Goal: Task Accomplishment & Management: Manage account settings

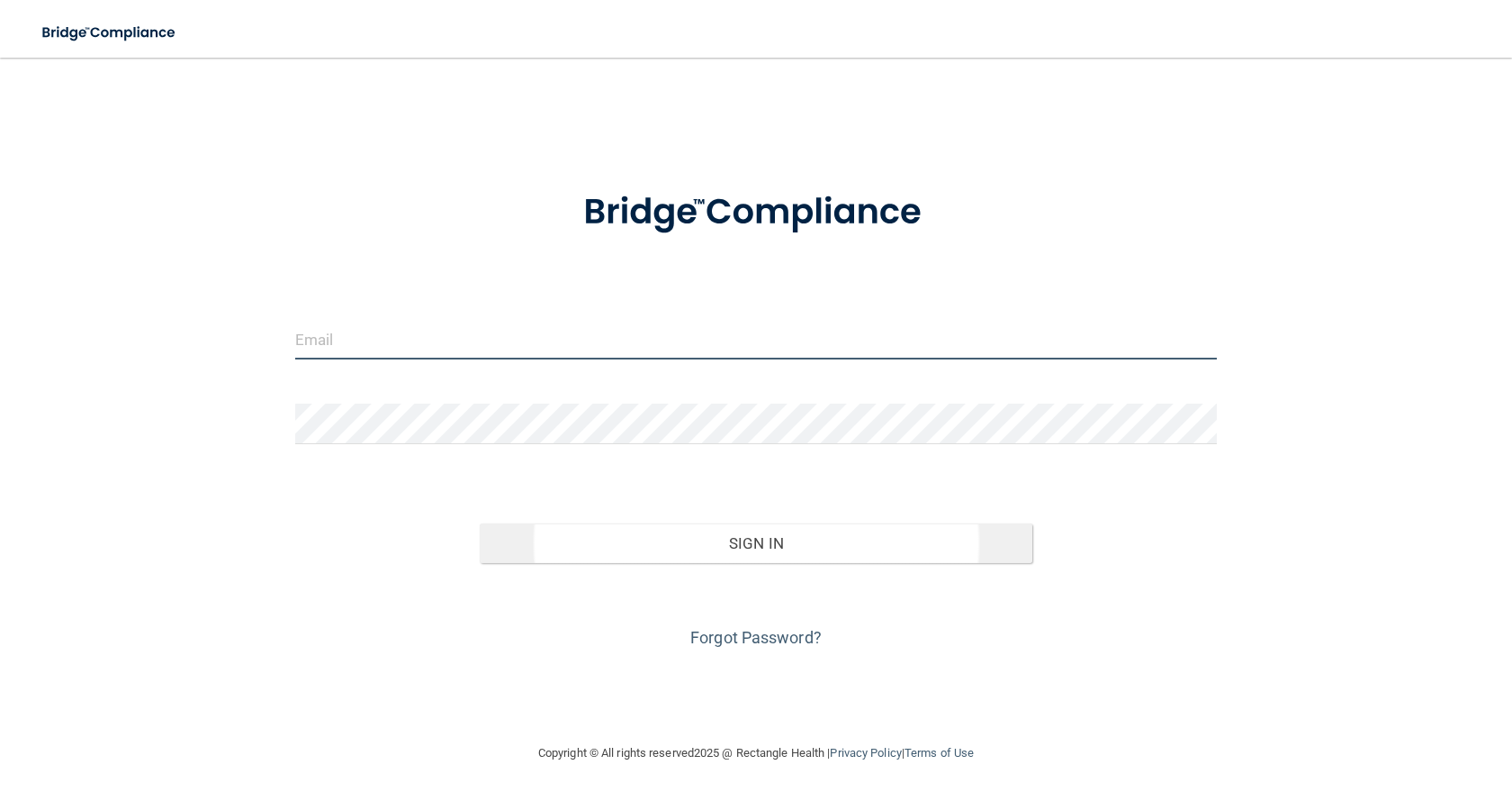
type input "[EMAIL_ADDRESS][DOMAIN_NAME]"
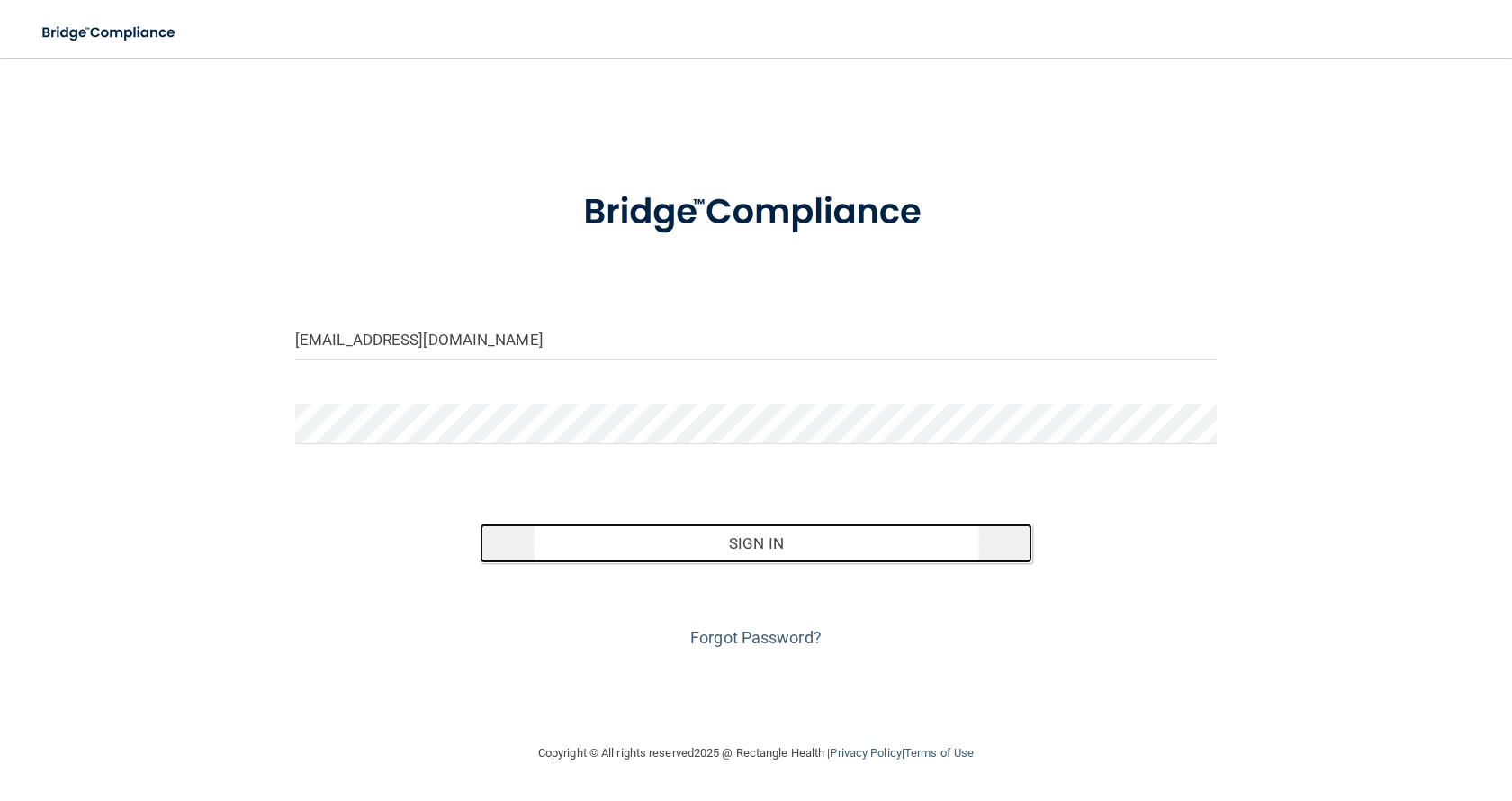
click at [702, 542] on button "Sign In" at bounding box center [756, 542] width 552 height 40
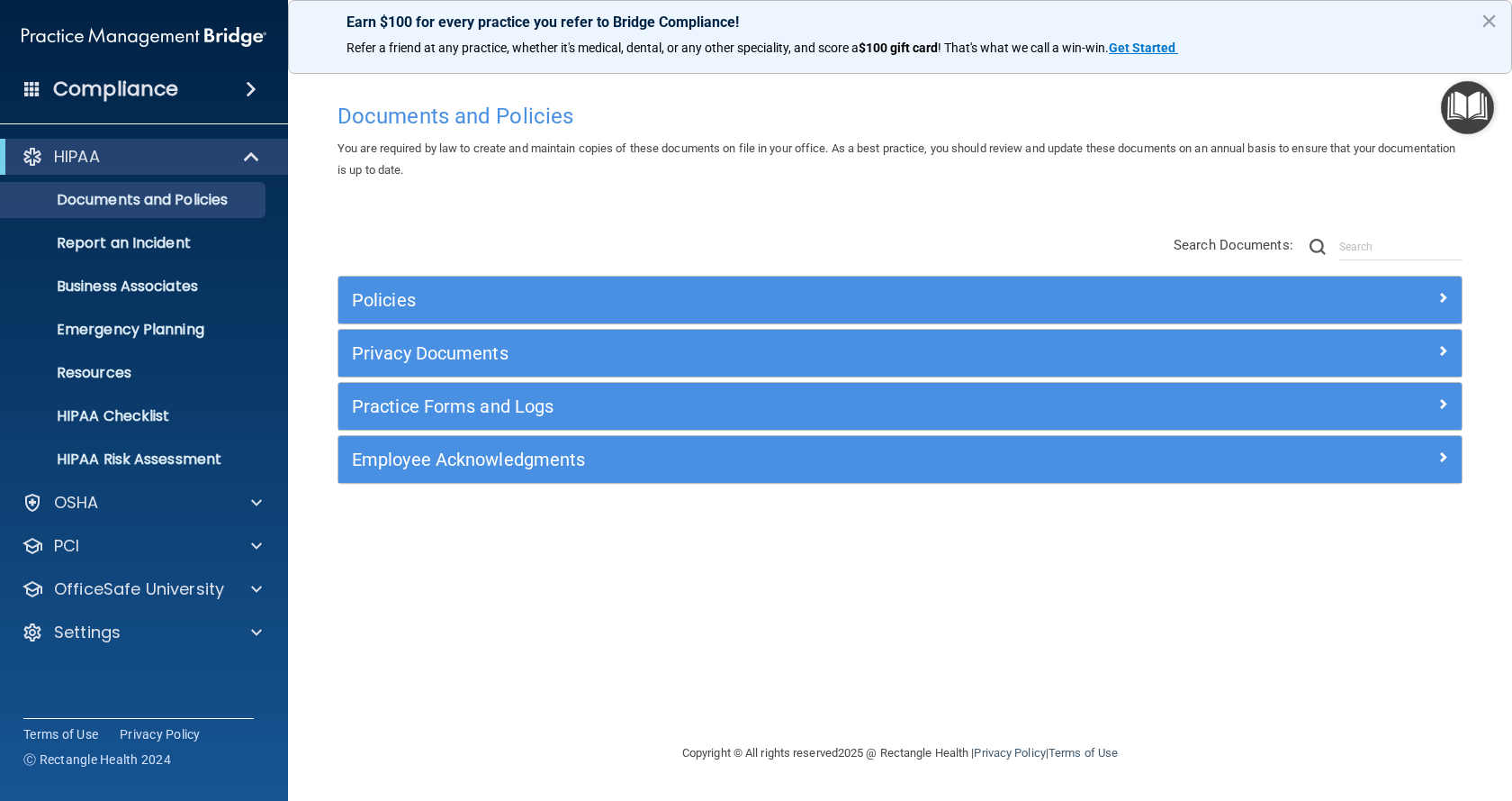
click at [506, 389] on div "Practice Forms and Logs" at bounding box center [900, 406] width 1123 height 47
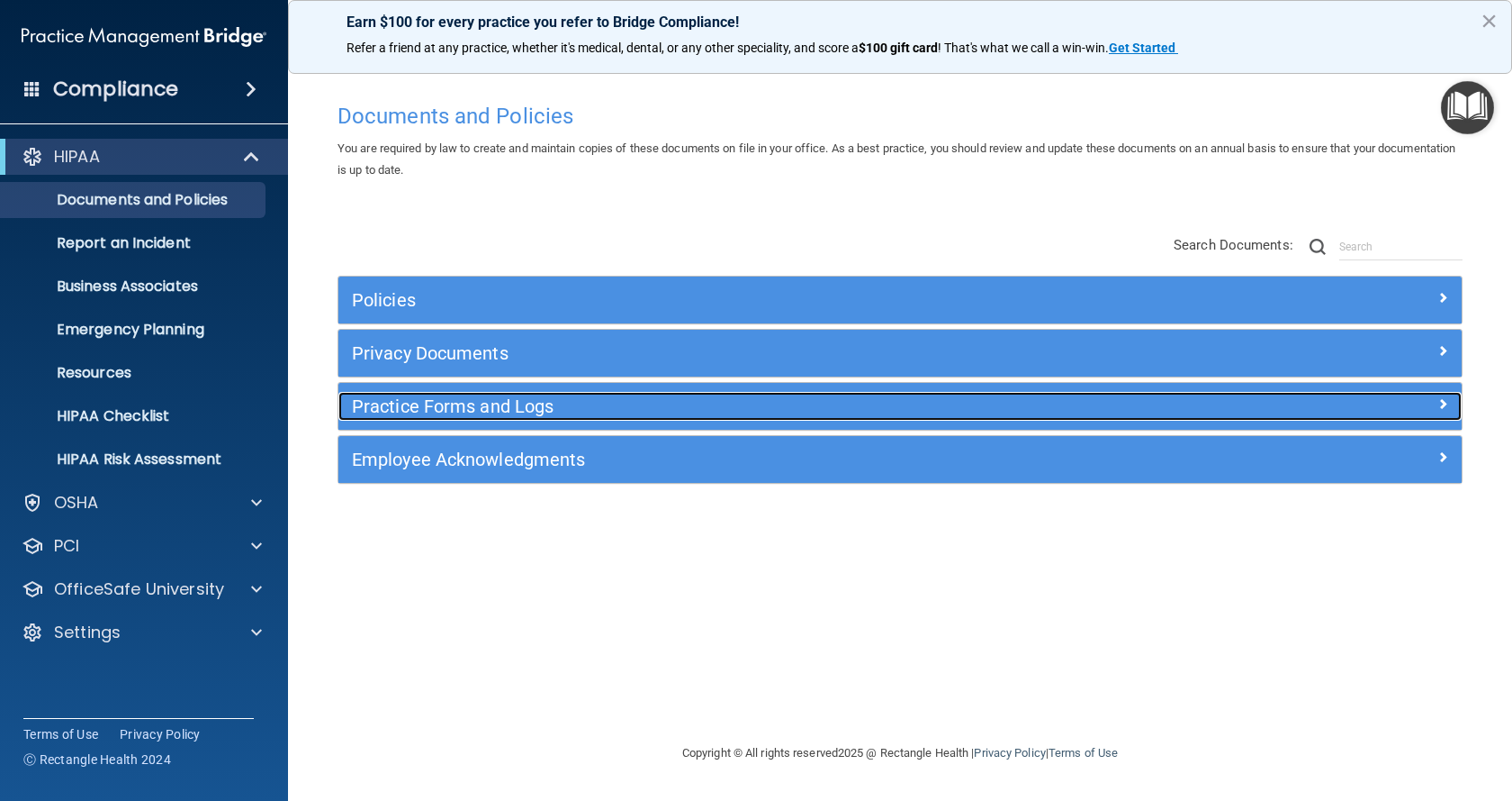
click at [521, 405] on h5 "Practice Forms and Logs" at bounding box center [759, 406] width 816 height 20
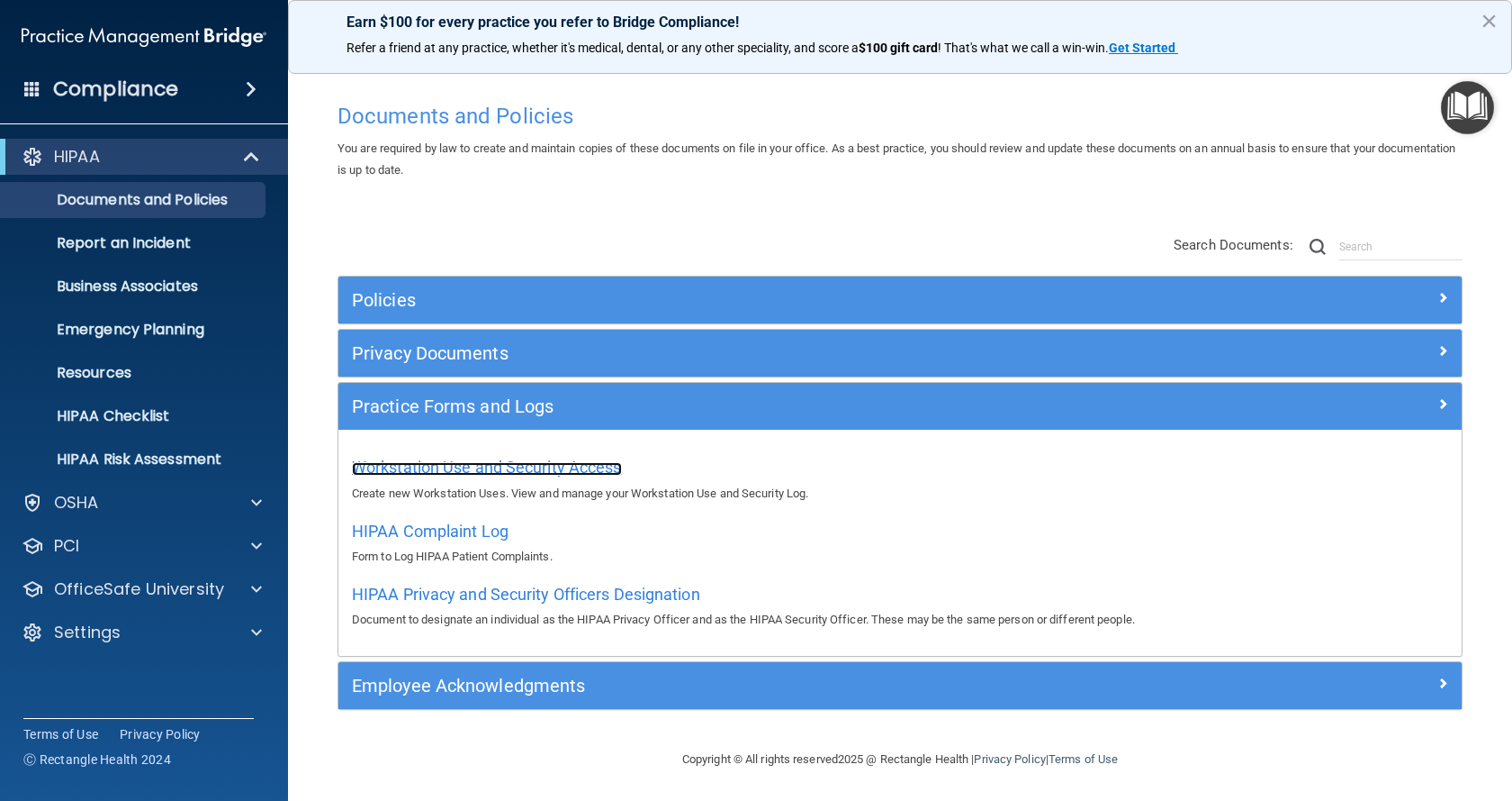
click at [559, 464] on span "Workstation Use and Security Access" at bounding box center [486, 467] width 270 height 19
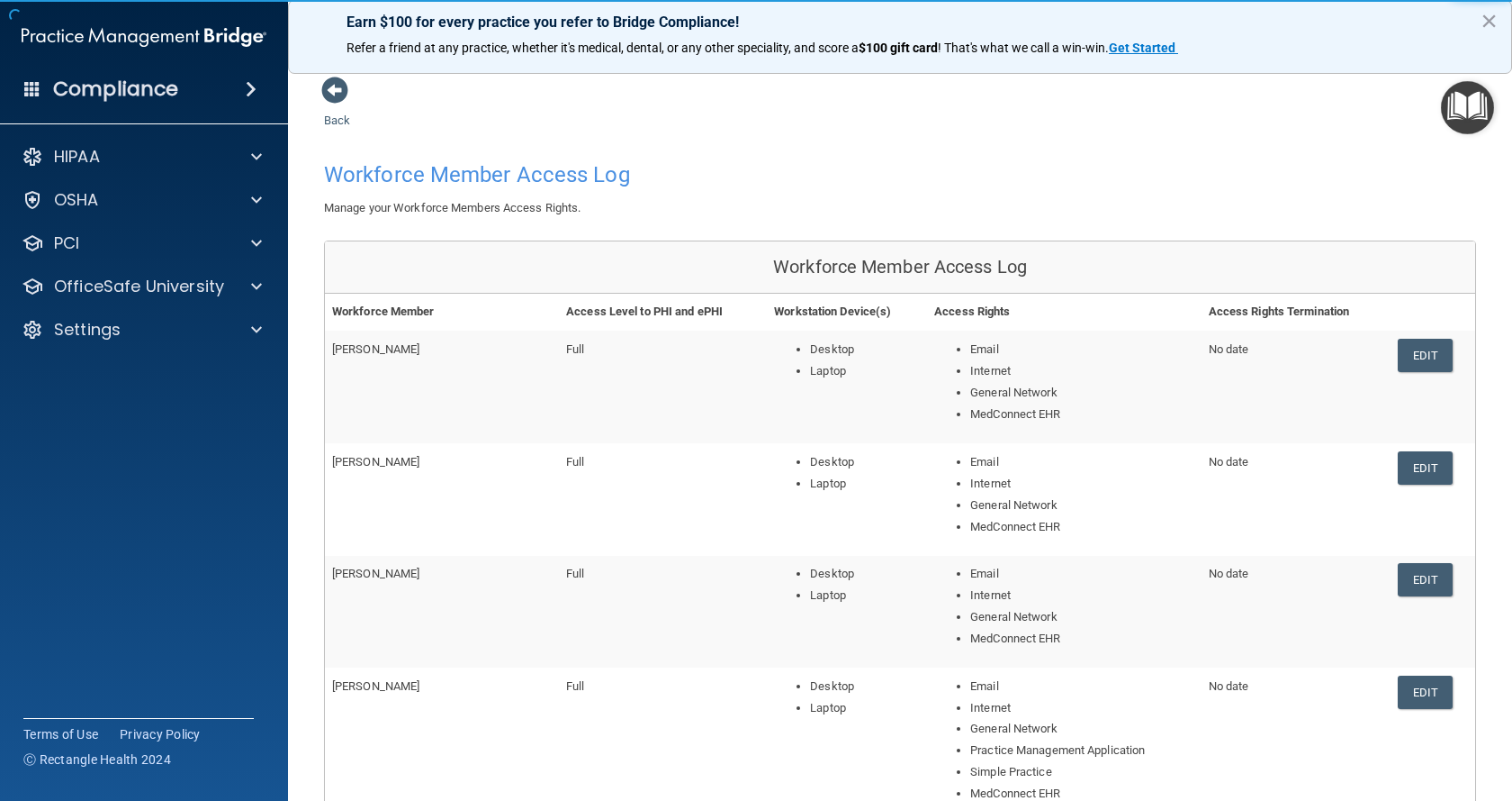
scroll to position [180, 0]
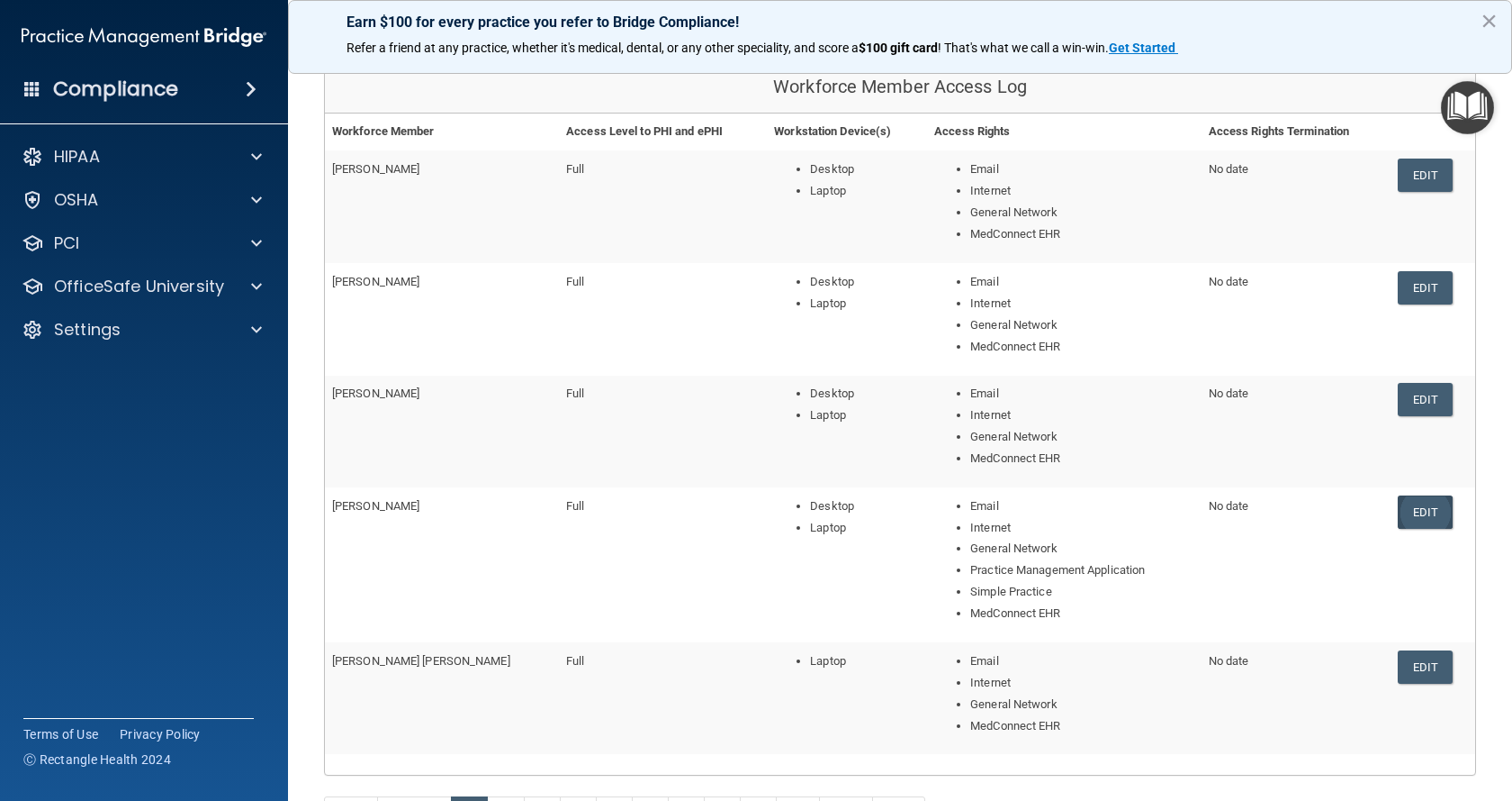
click at [1412, 520] on link "Edit" at bounding box center [1425, 512] width 55 height 33
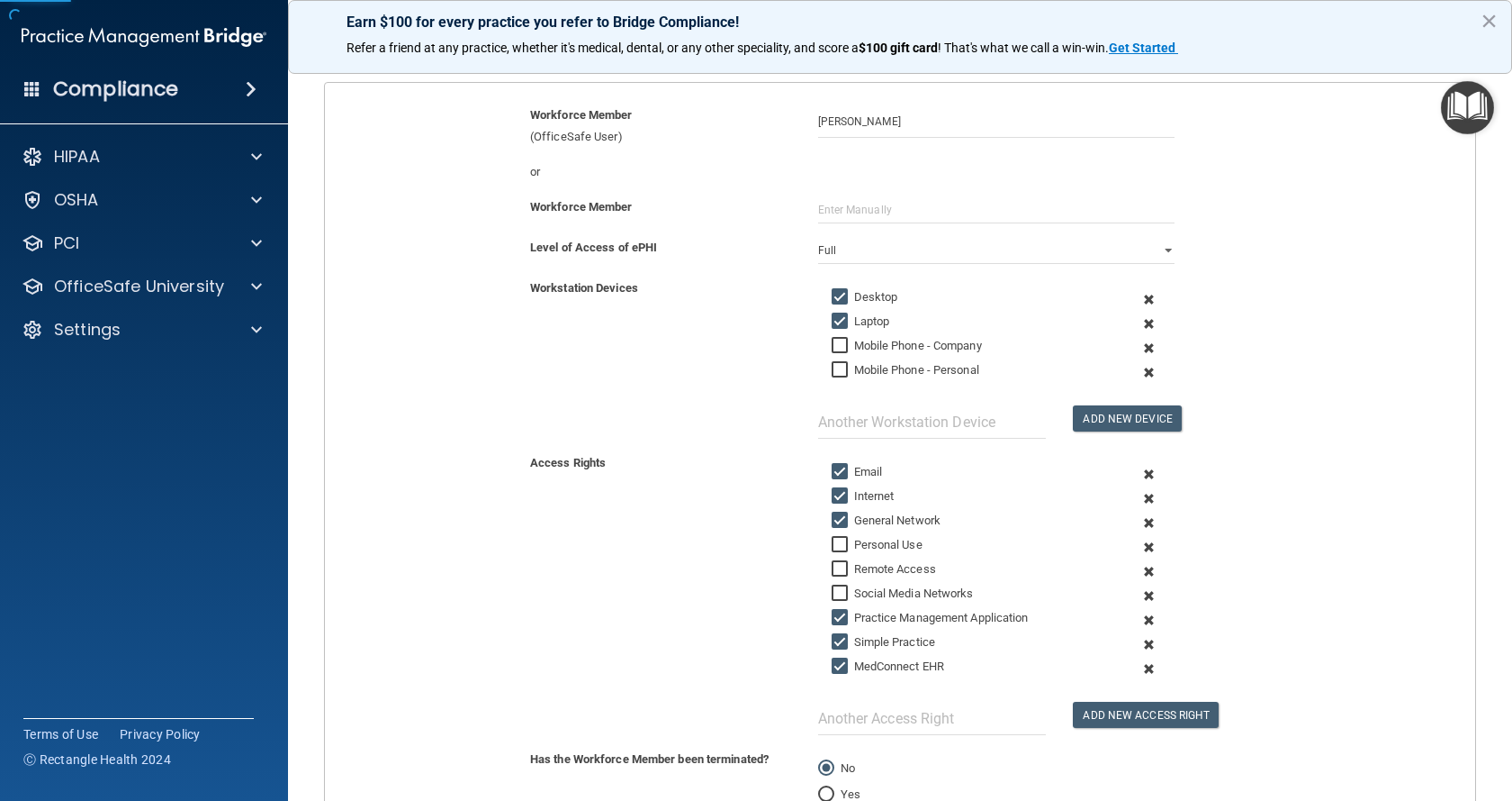
scroll to position [390, 0]
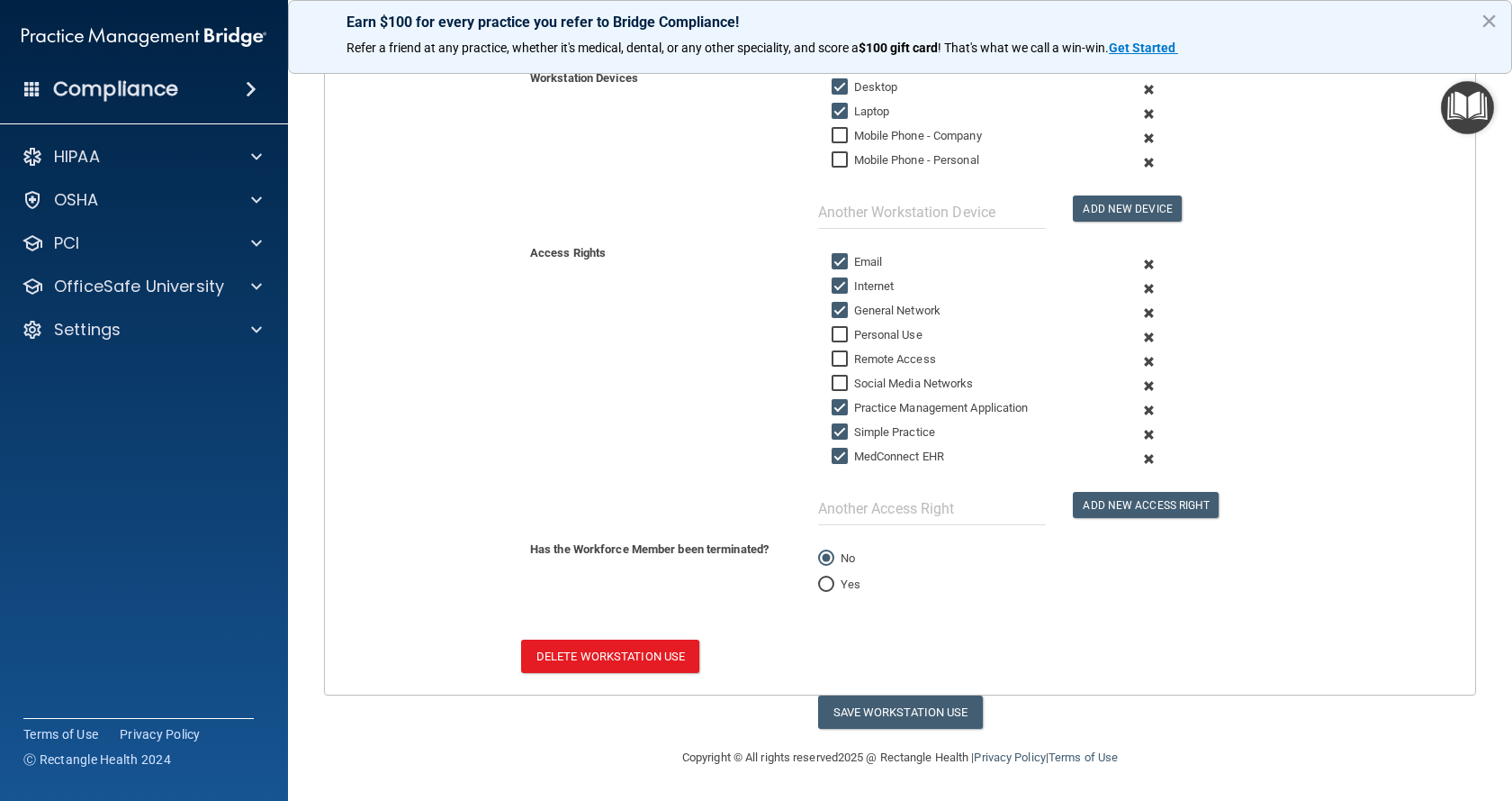
click at [818, 586] on input "Yes" at bounding box center [826, 584] width 16 height 14
radio input "true"
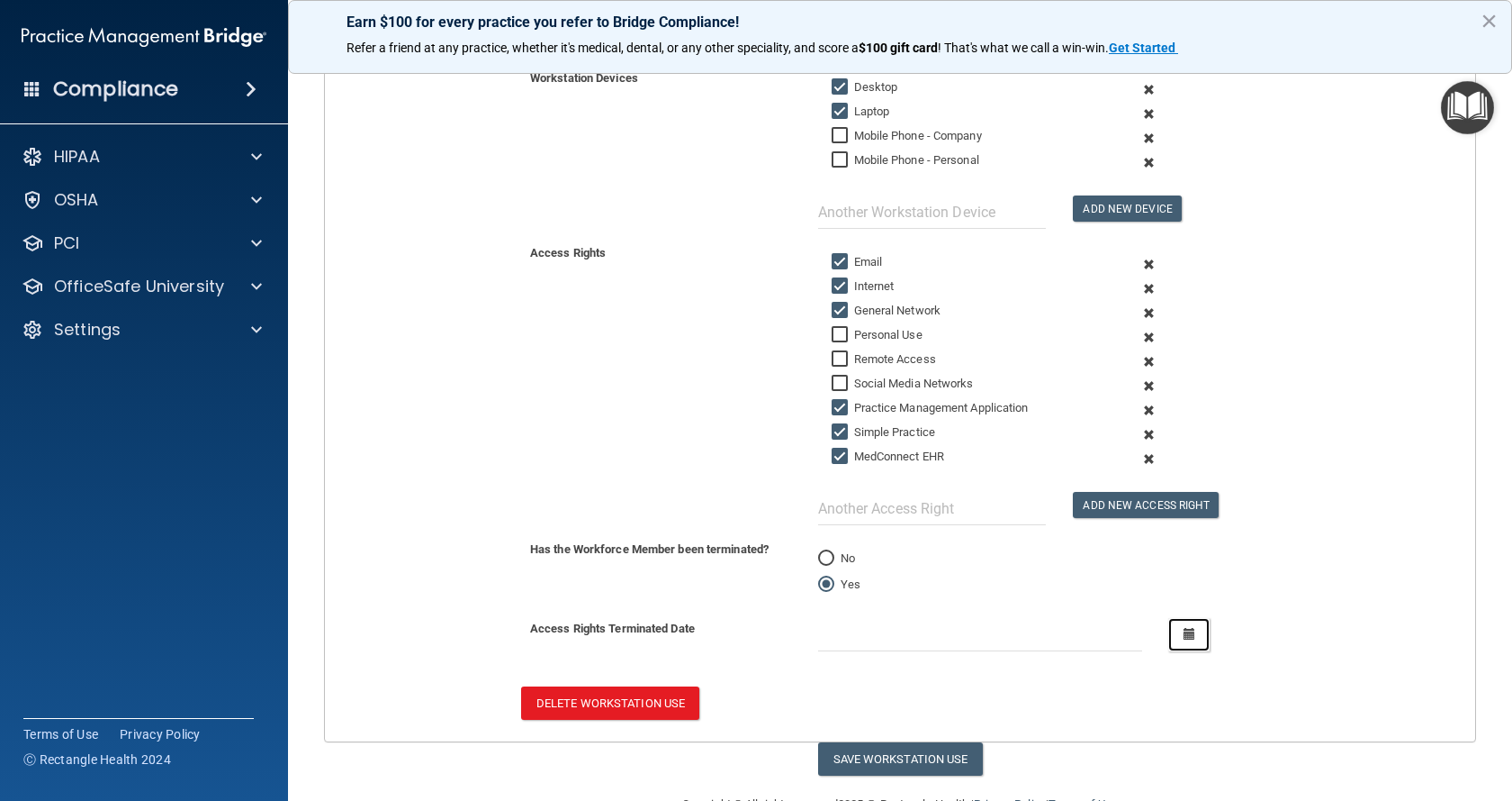
click at [1185, 639] on icon "button" at bounding box center [1189, 634] width 12 height 12
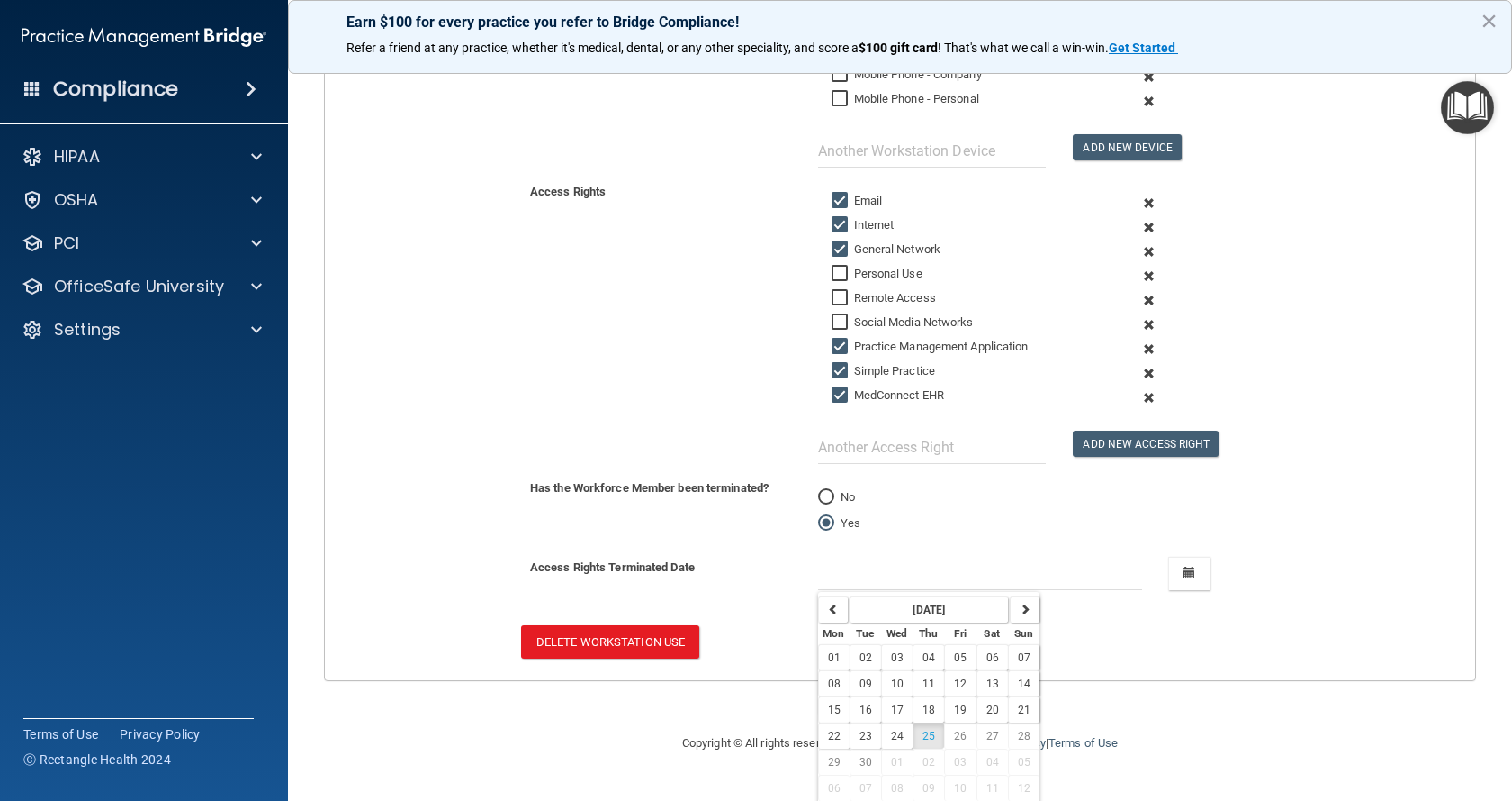
scroll to position [491, 0]
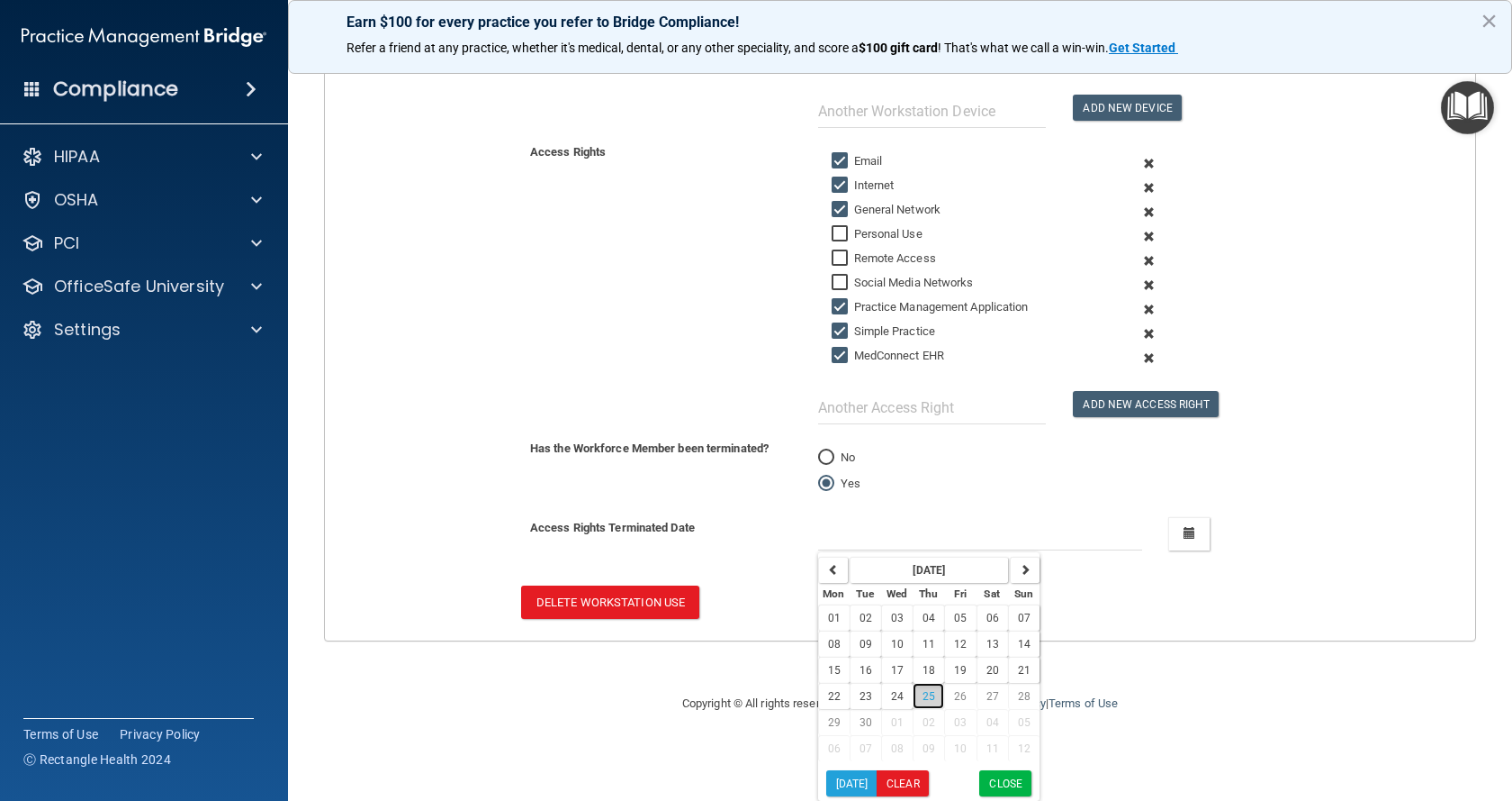
click at [927, 699] on span "25" at bounding box center [929, 696] width 13 height 13
type input "[DATE]"
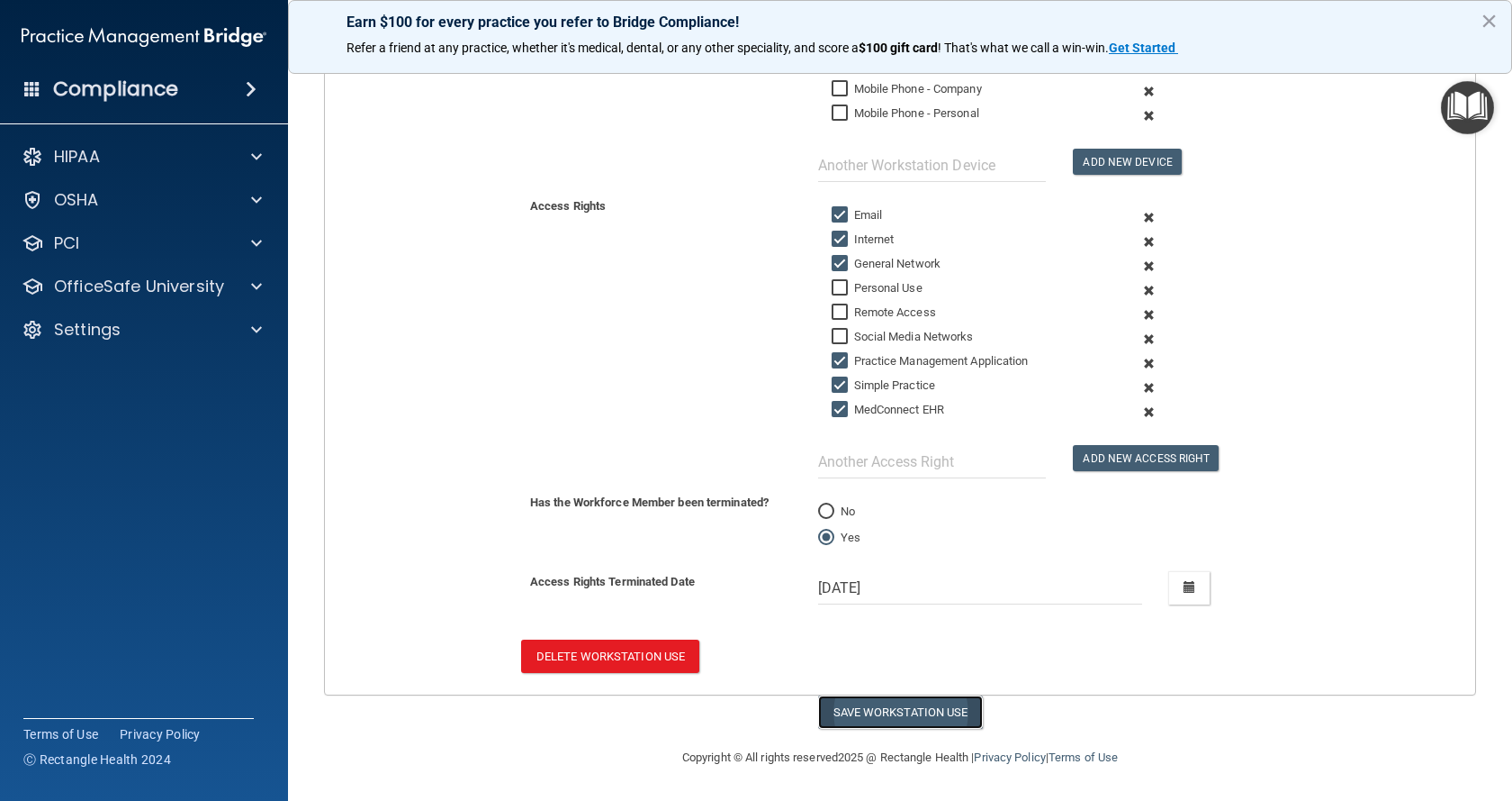
click at [908, 708] on button "Save Workstation Use" at bounding box center [900, 712] width 165 height 33
select select "? string:Full ?"
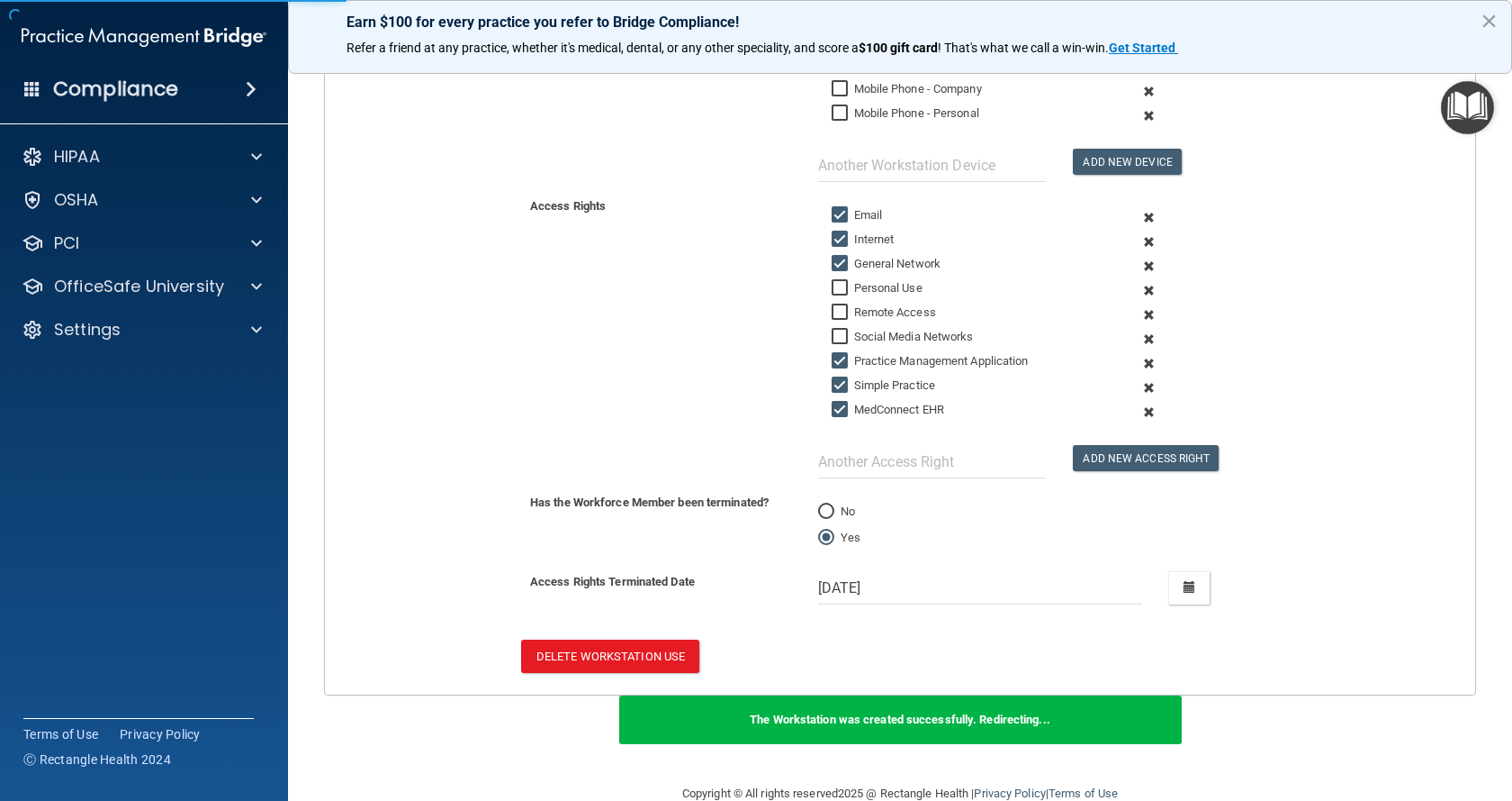
scroll to position [362, 0]
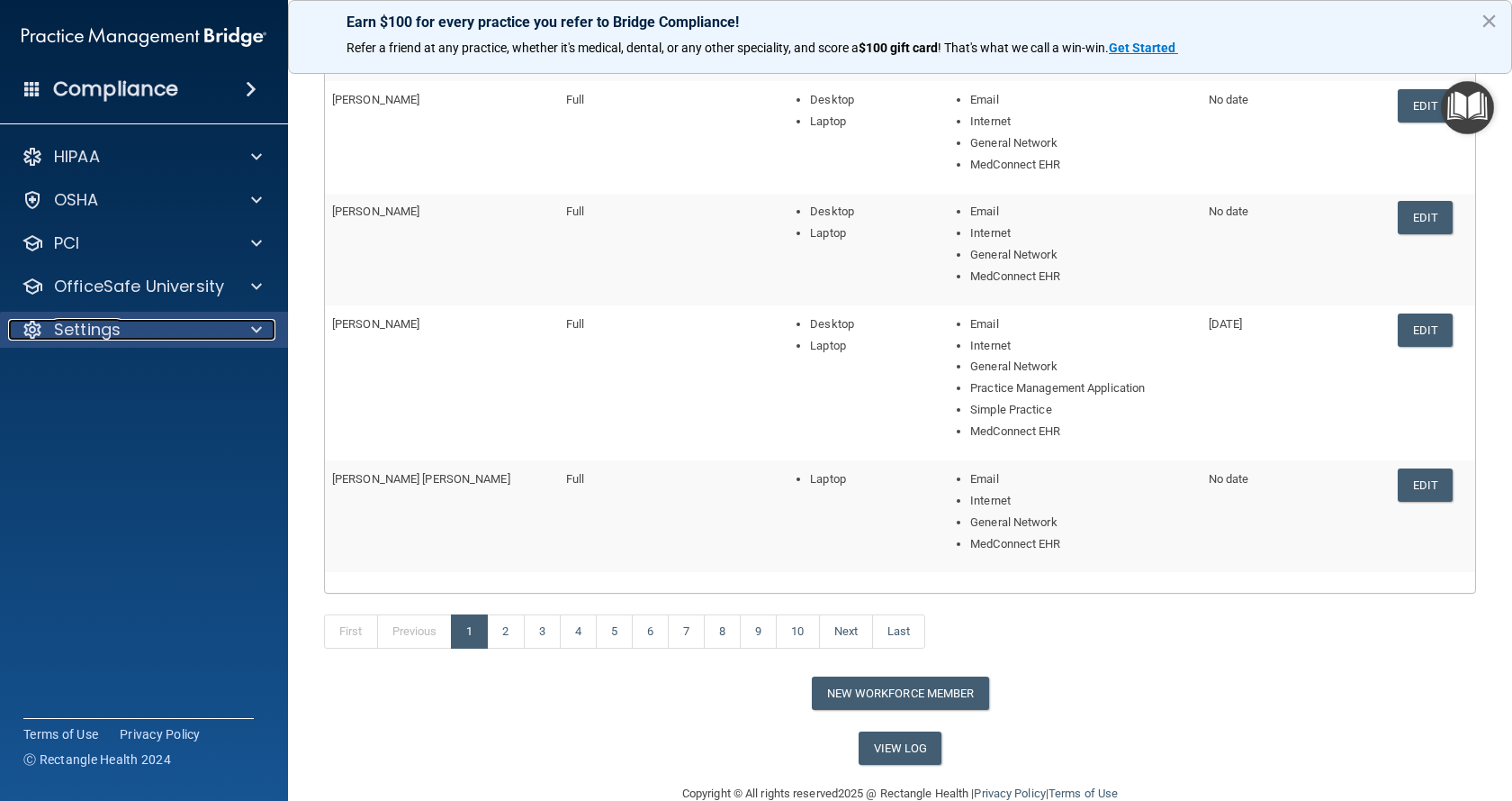
click at [129, 336] on div "Settings" at bounding box center [120, 329] width 223 height 21
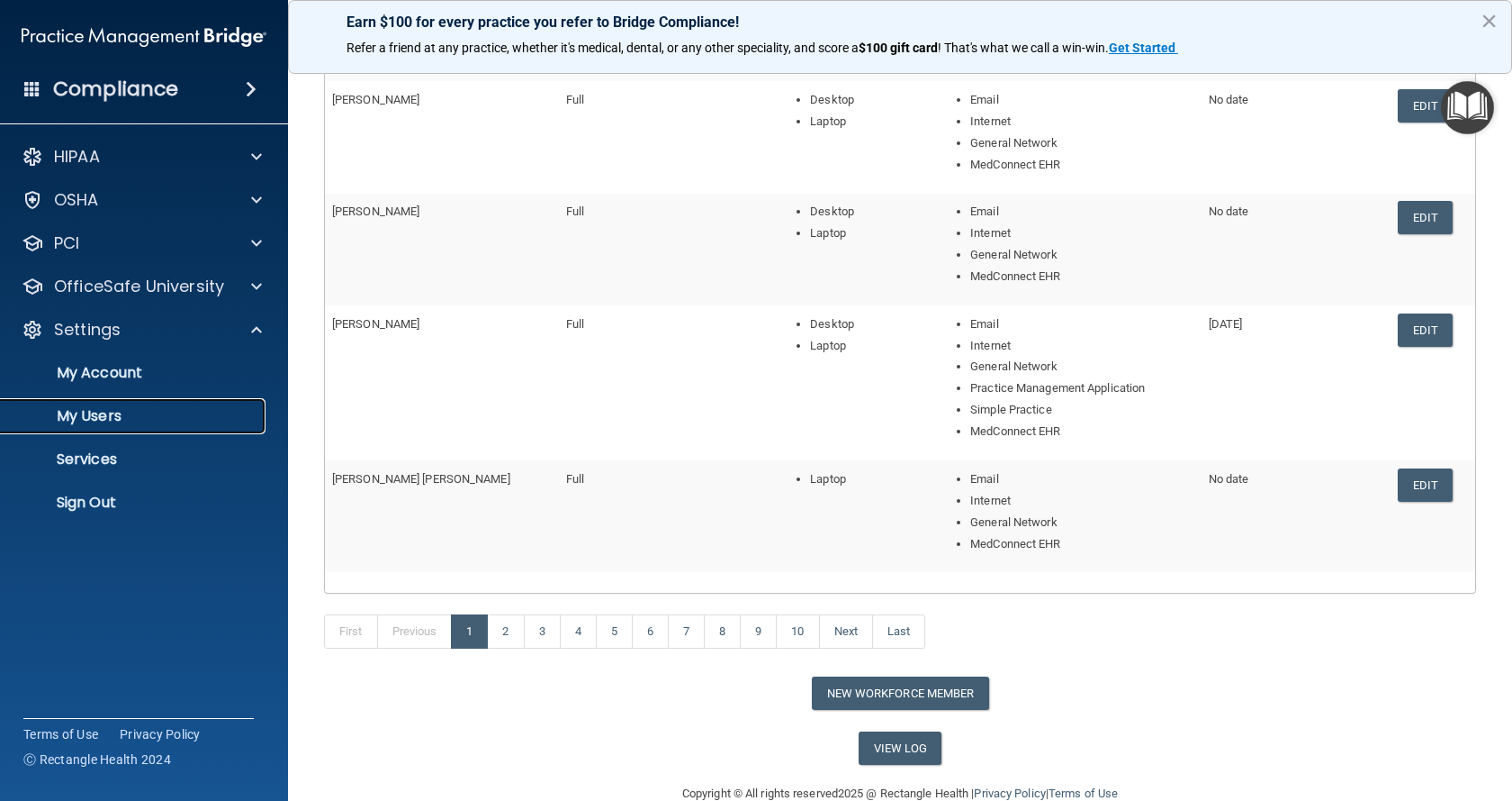
click at [122, 416] on p "My Users" at bounding box center [135, 416] width 245 height 18
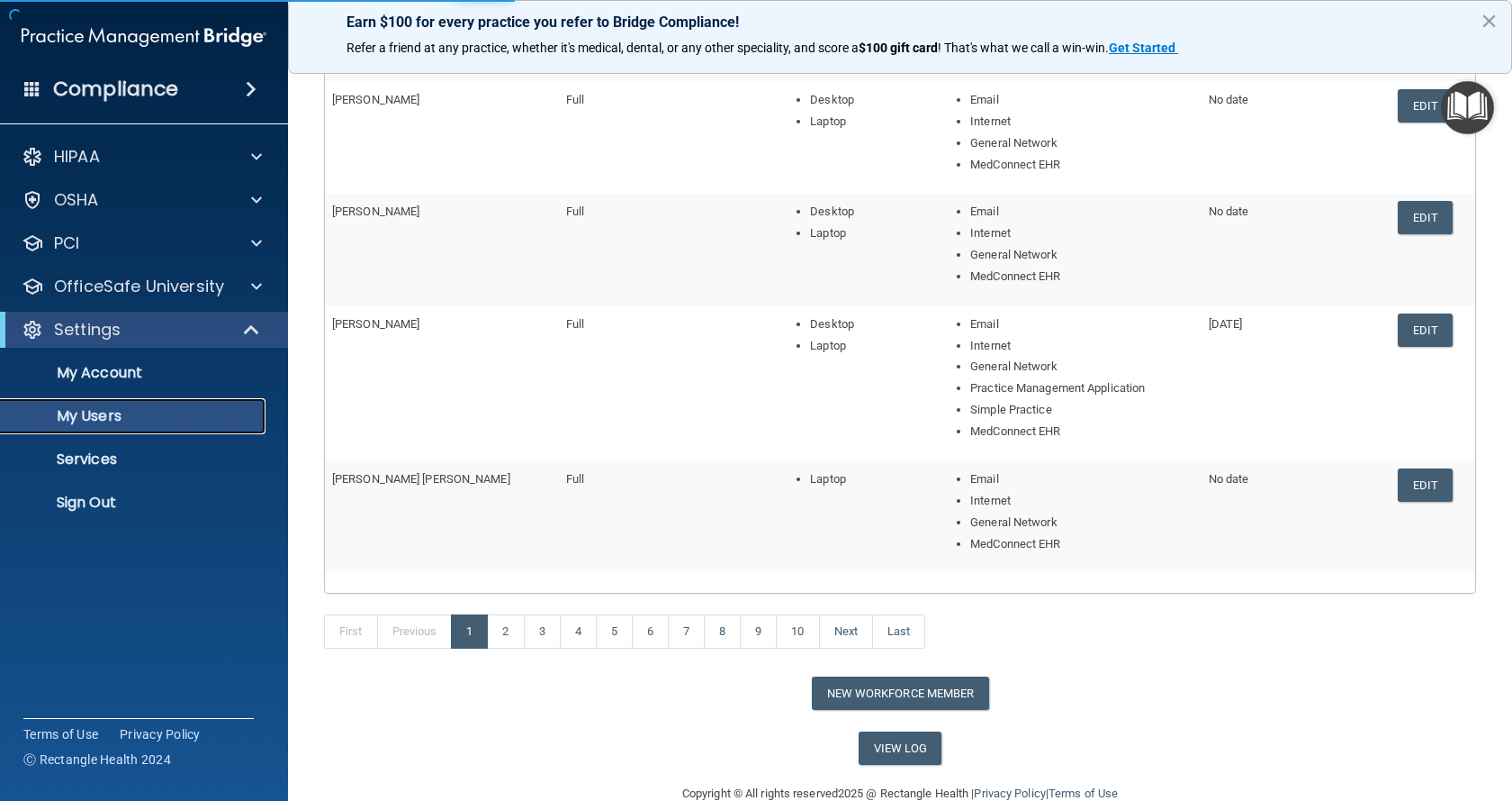
select select "20"
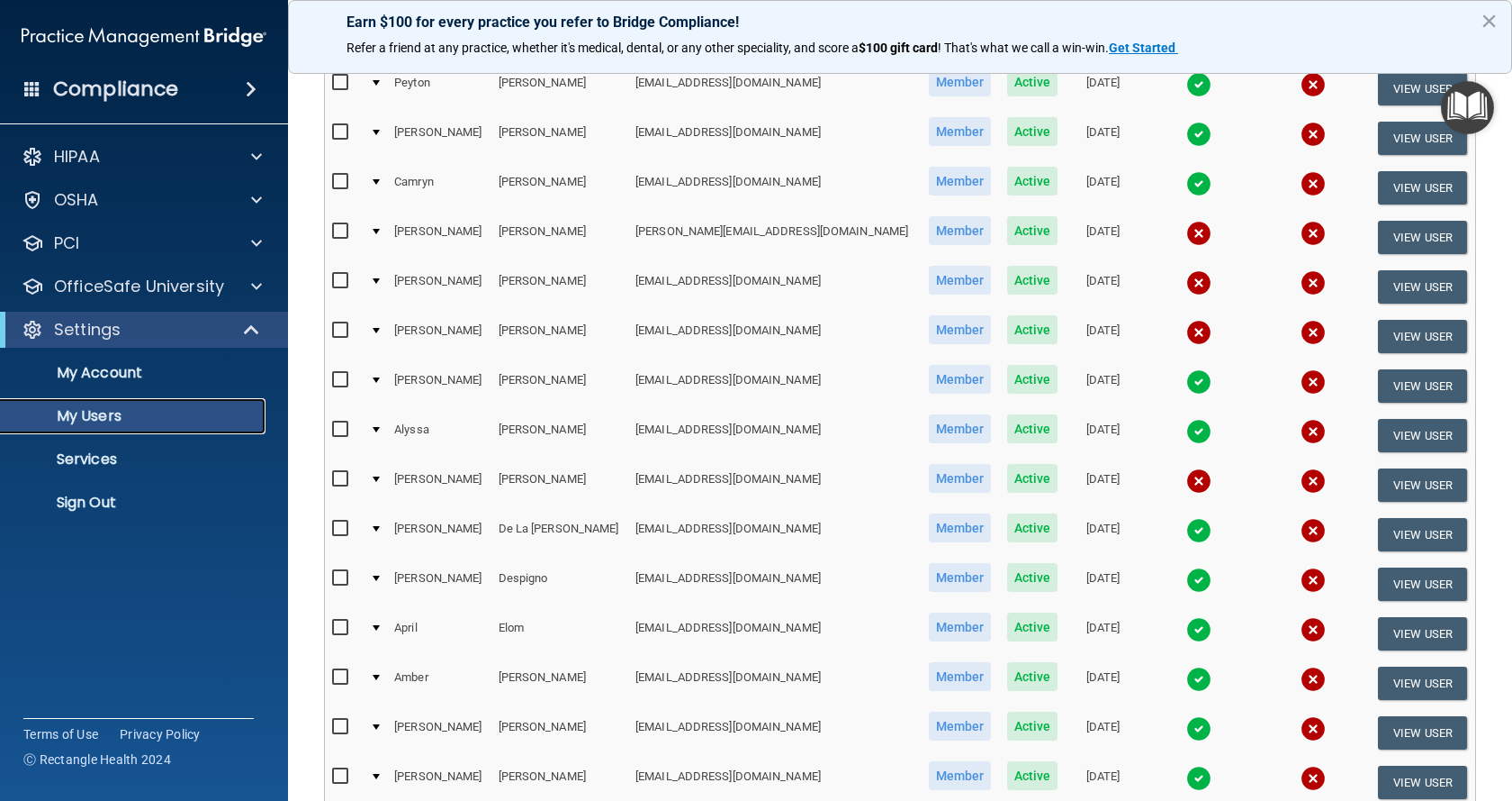
scroll to position [689, 0]
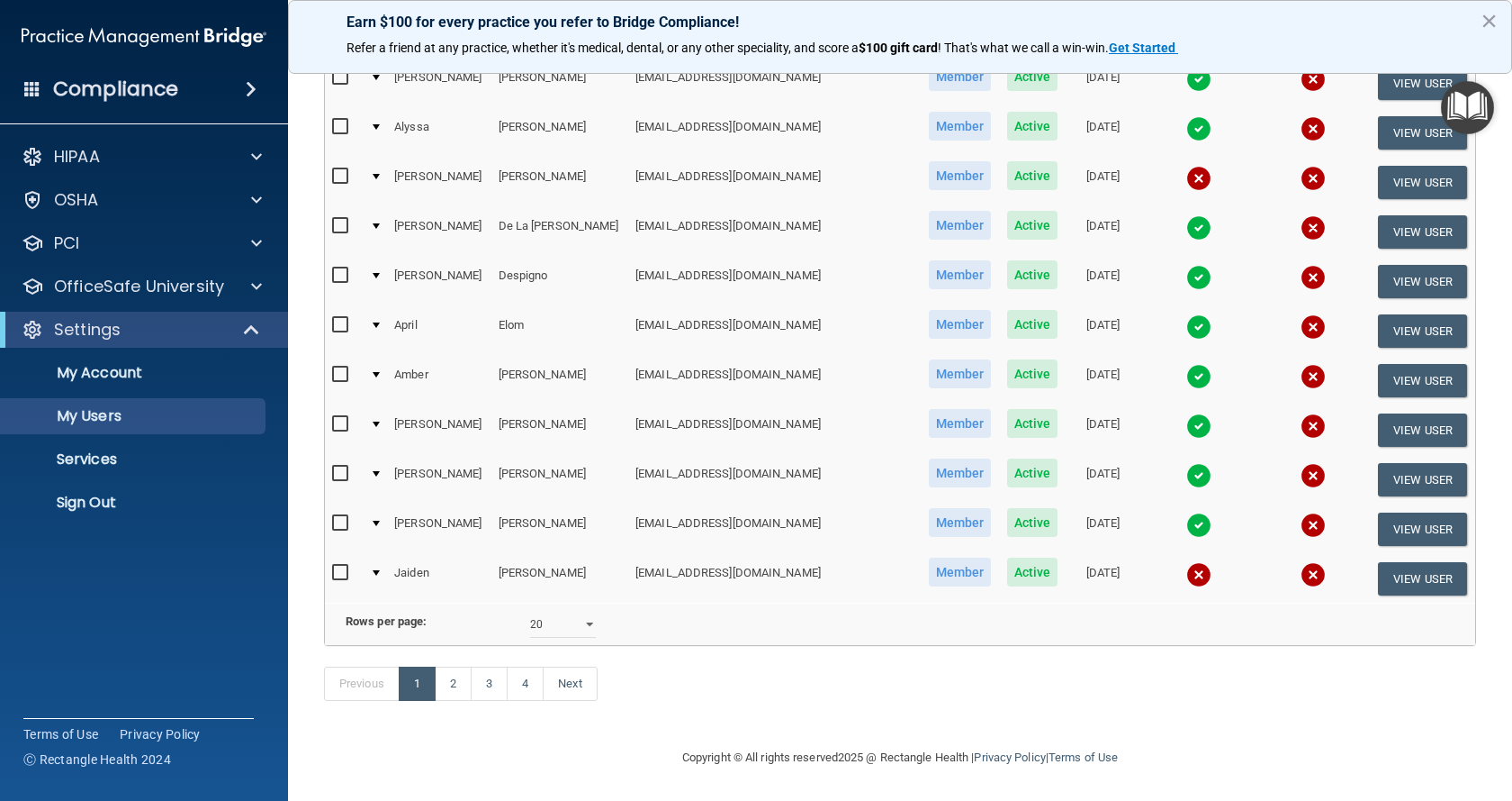
click at [379, 570] on div at bounding box center [377, 573] width 7 height 6
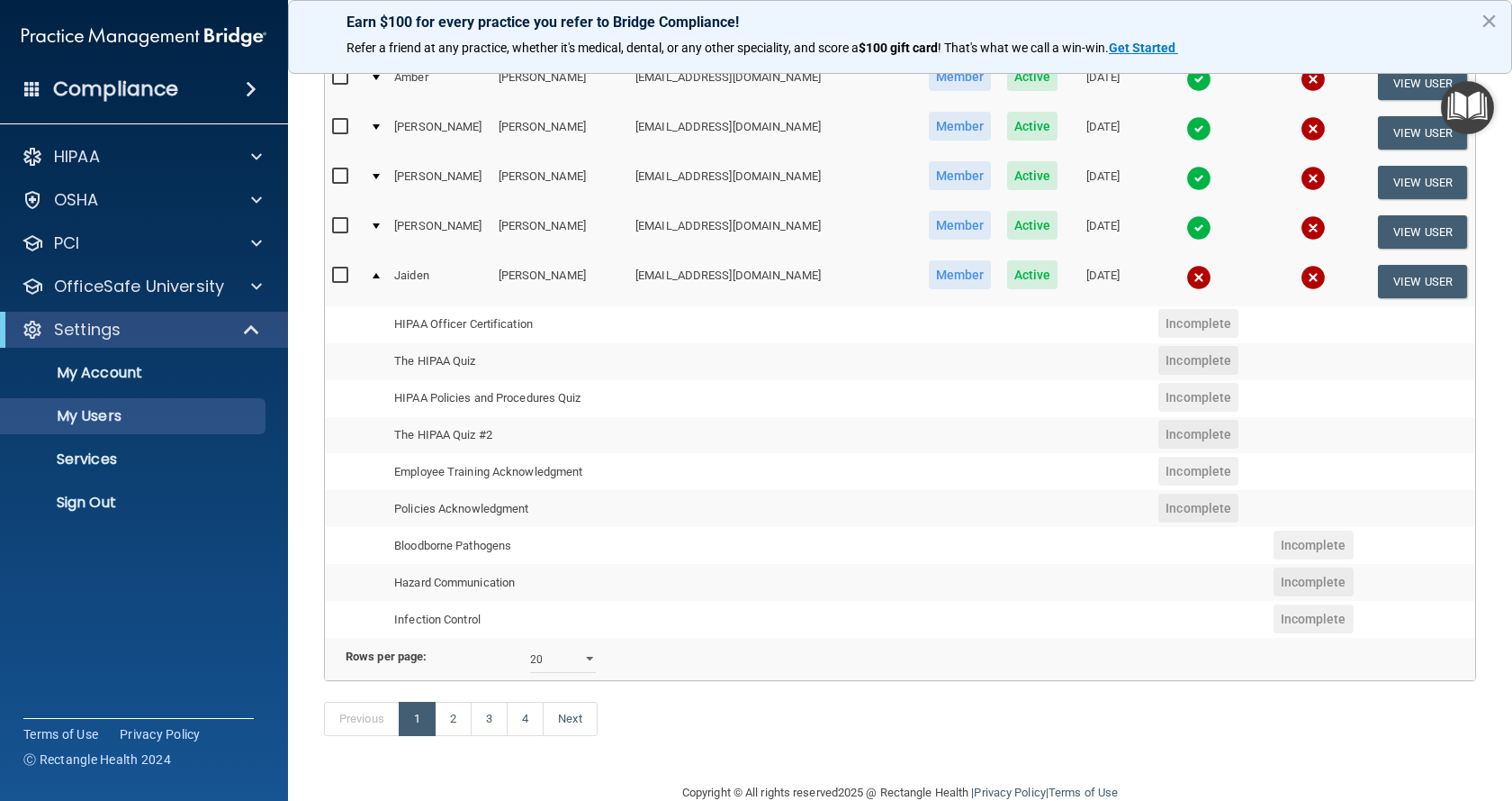
scroll to position [1022, 0]
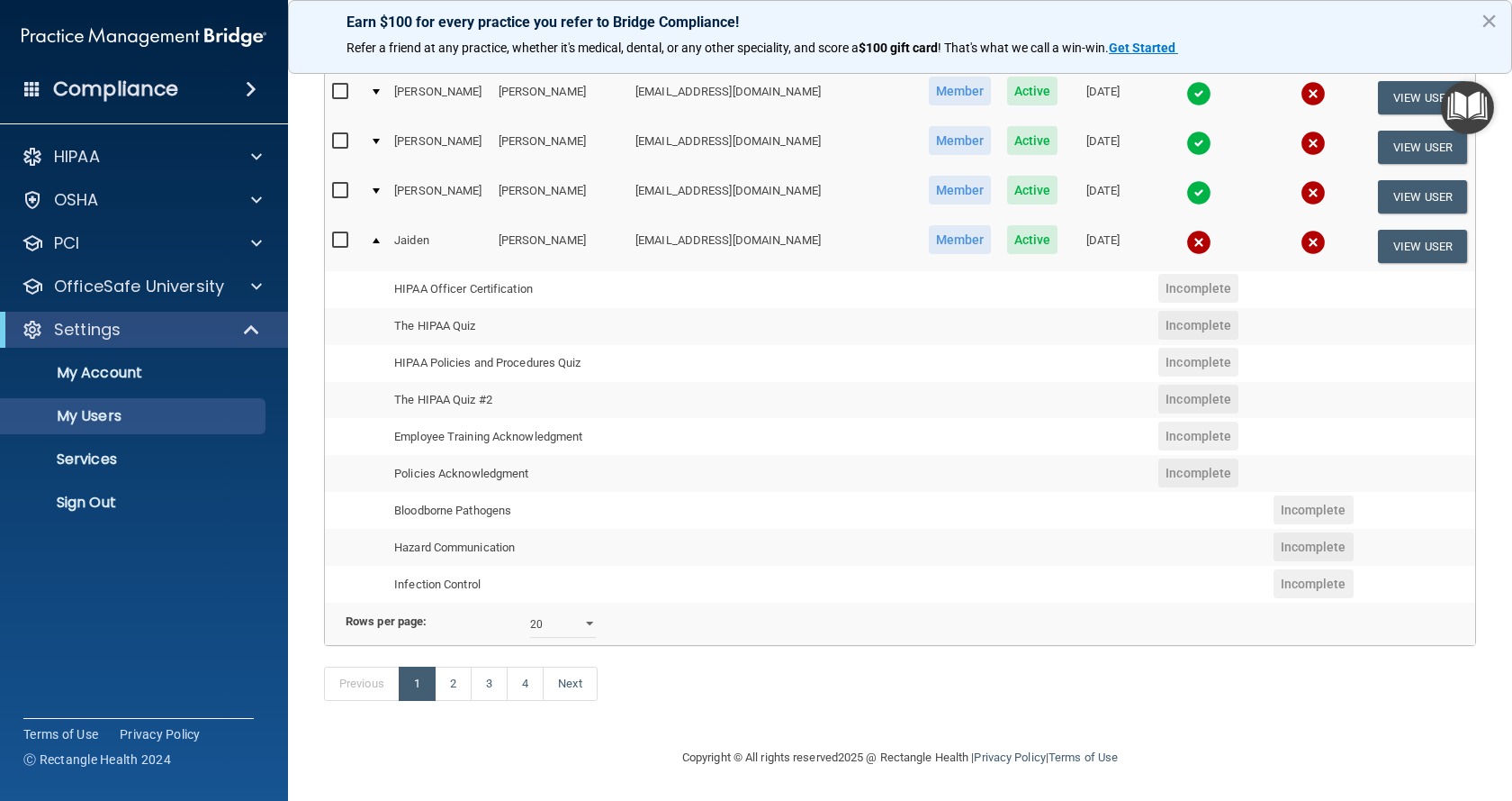
click at [379, 238] on div at bounding box center [377, 241] width 7 height 6
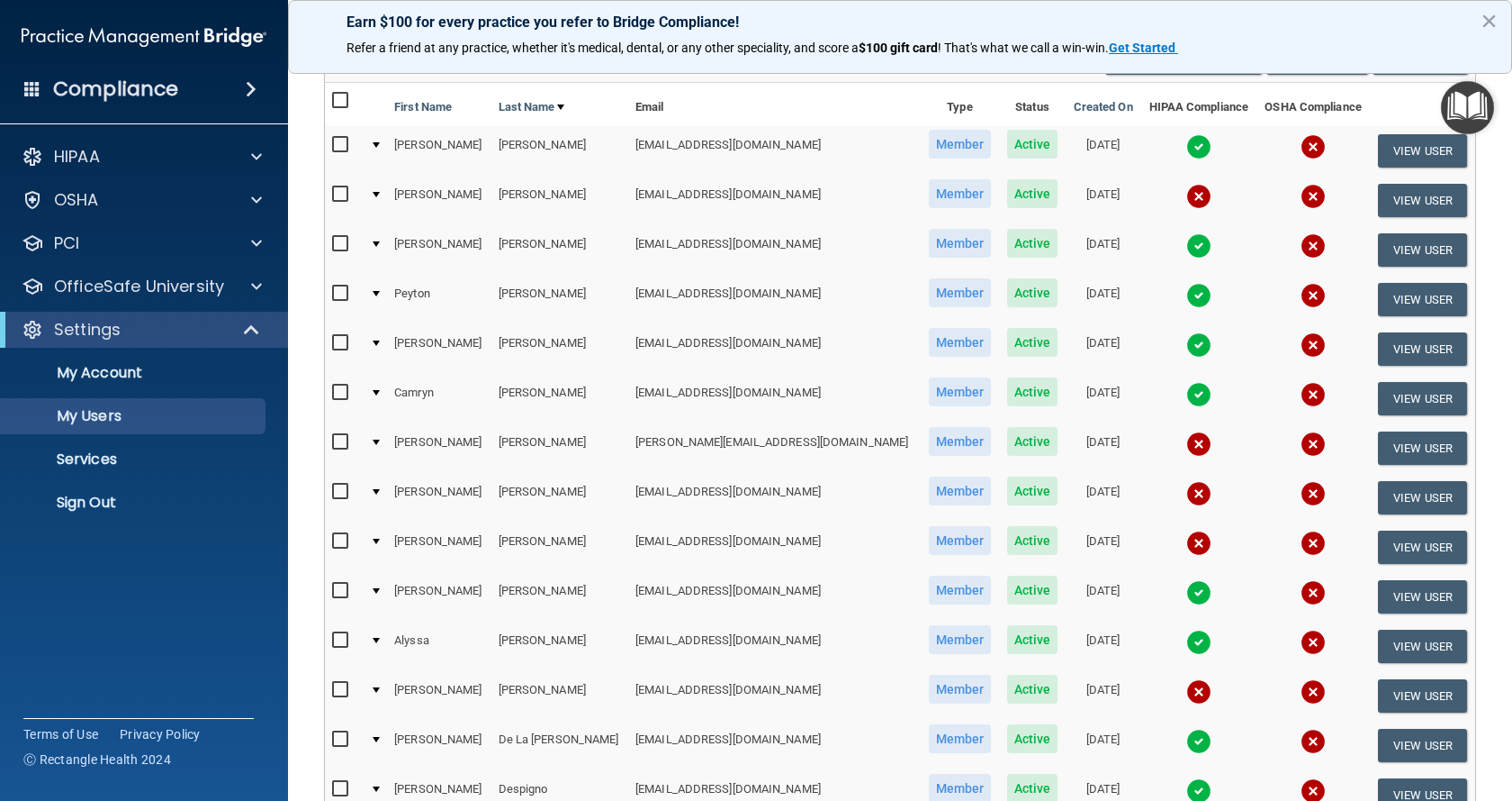
scroll to position [0, 0]
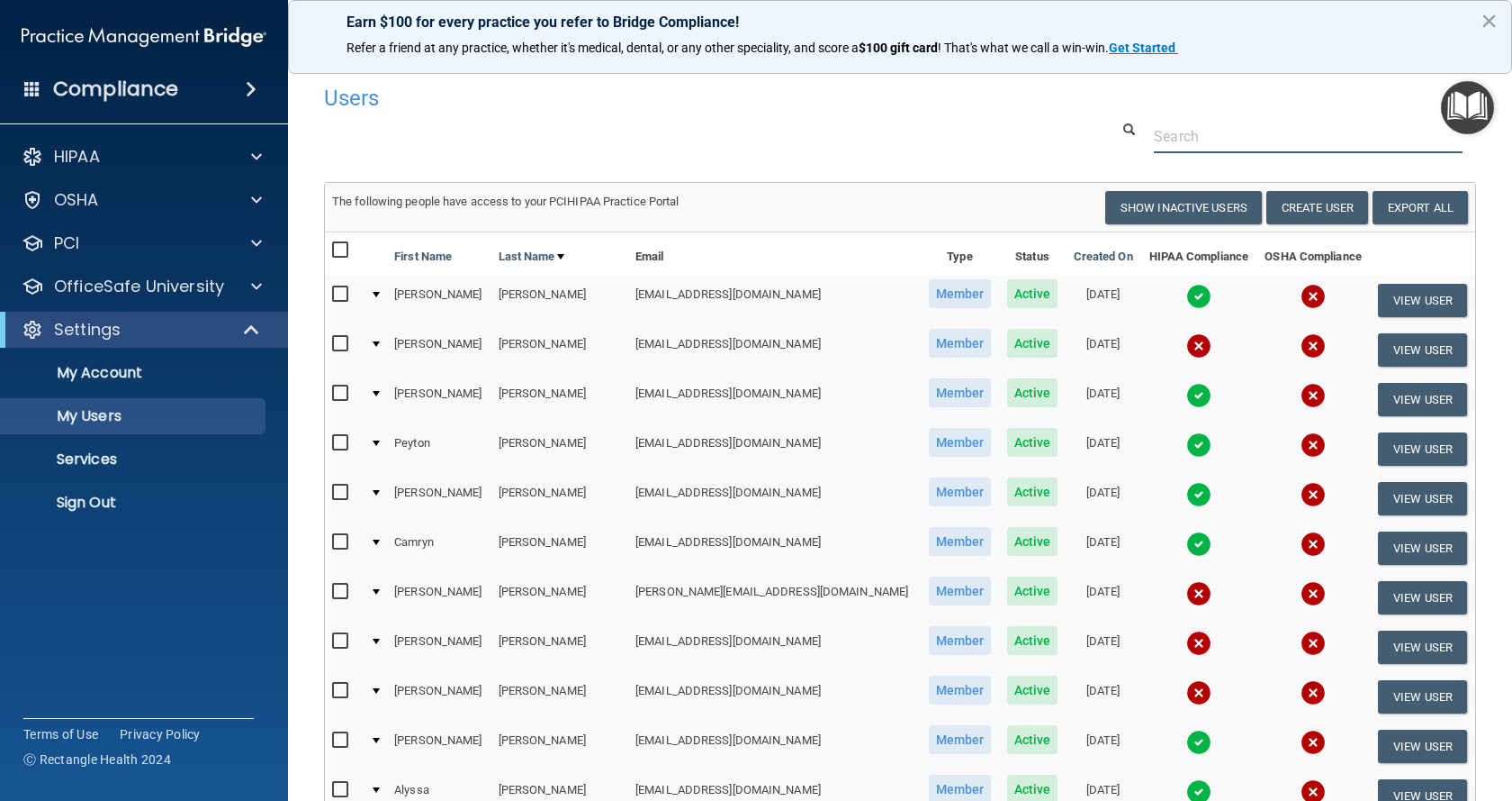
click at [1195, 142] on input "text" at bounding box center [1308, 137] width 309 height 33
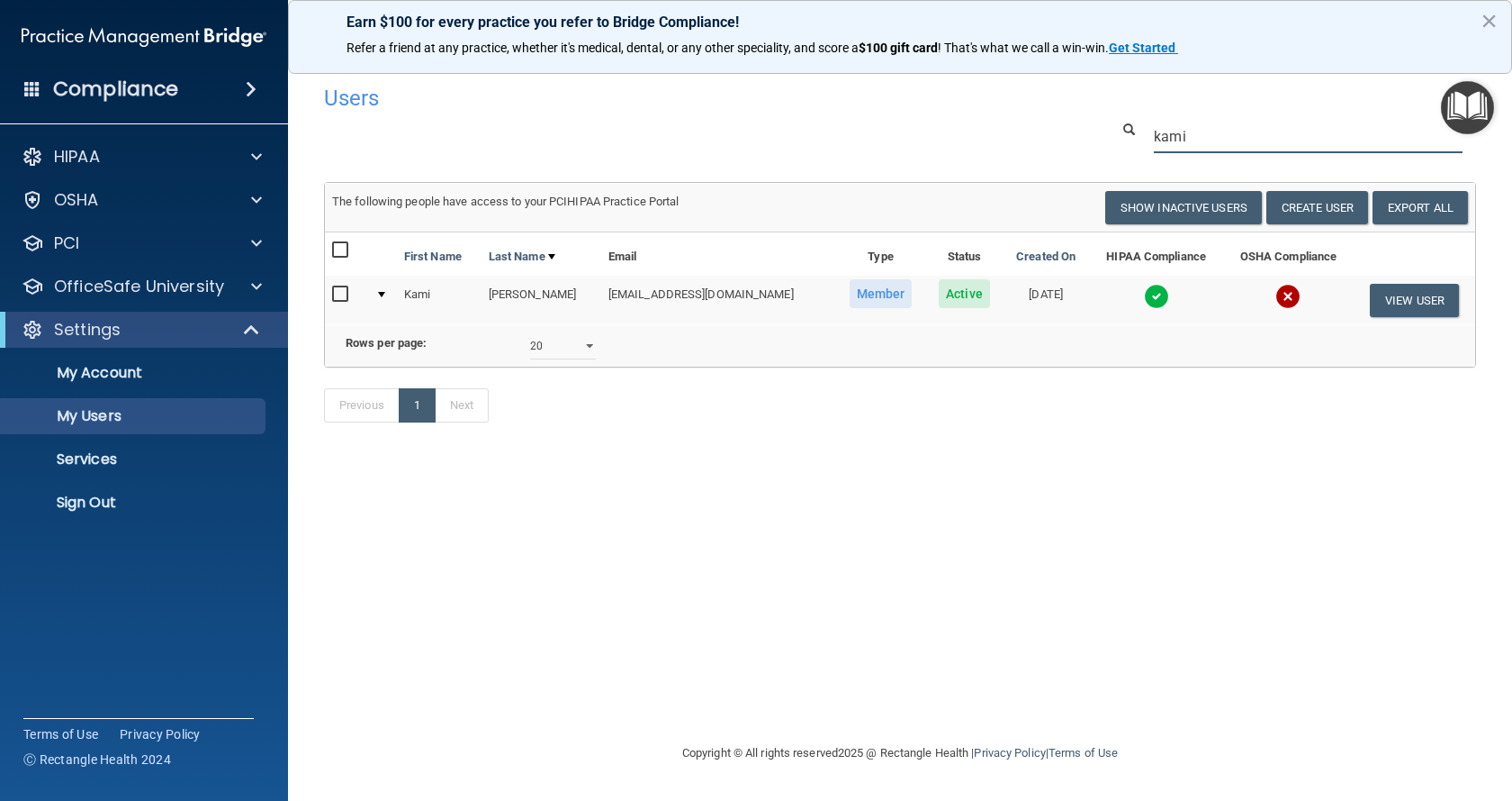
type input "kami"
click at [388, 287] on td at bounding box center [382, 300] width 29 height 48
click at [1427, 300] on button "View User" at bounding box center [1414, 300] width 89 height 33
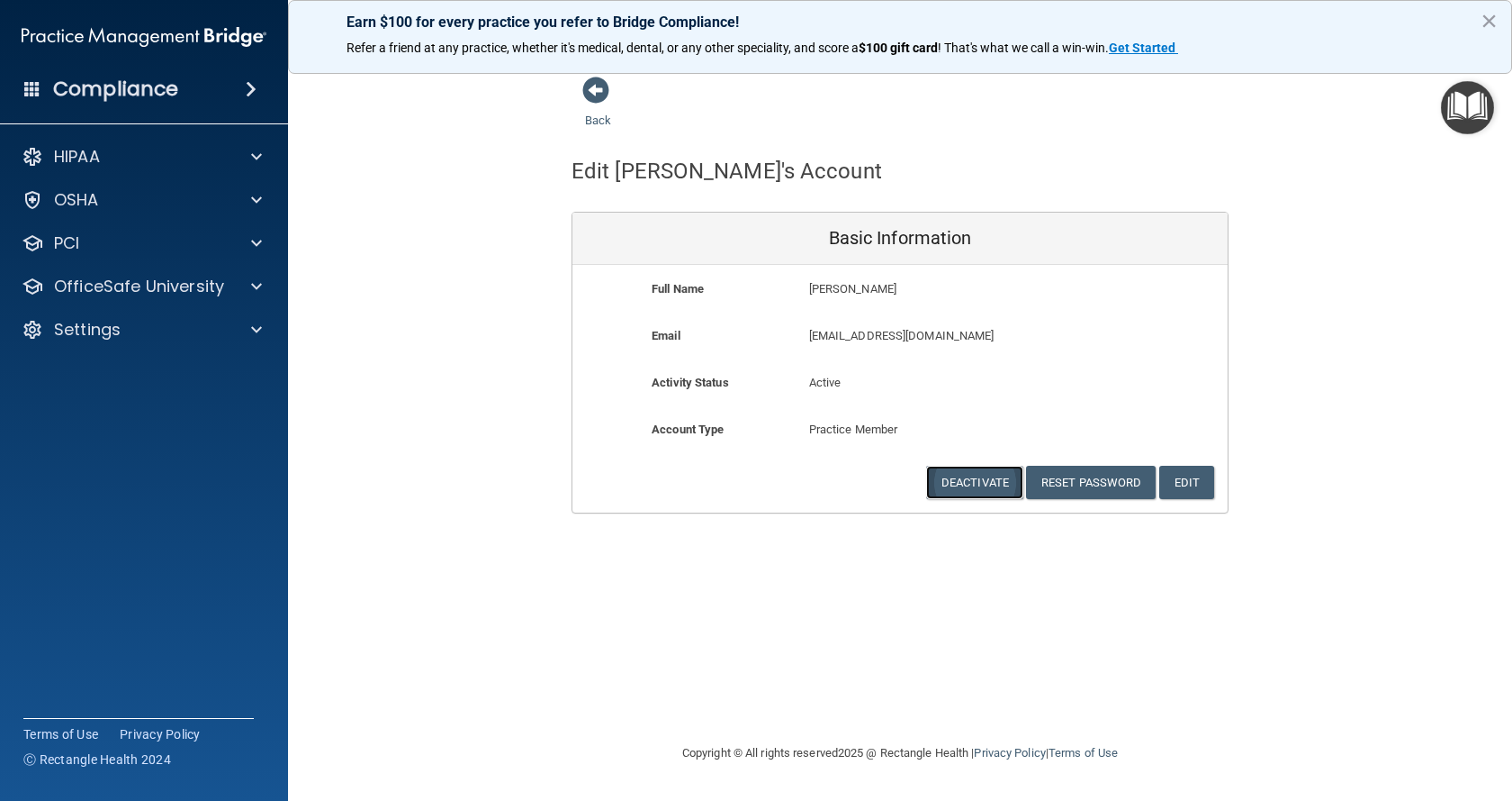
click at [966, 481] on button "Deactivate" at bounding box center [975, 482] width 98 height 33
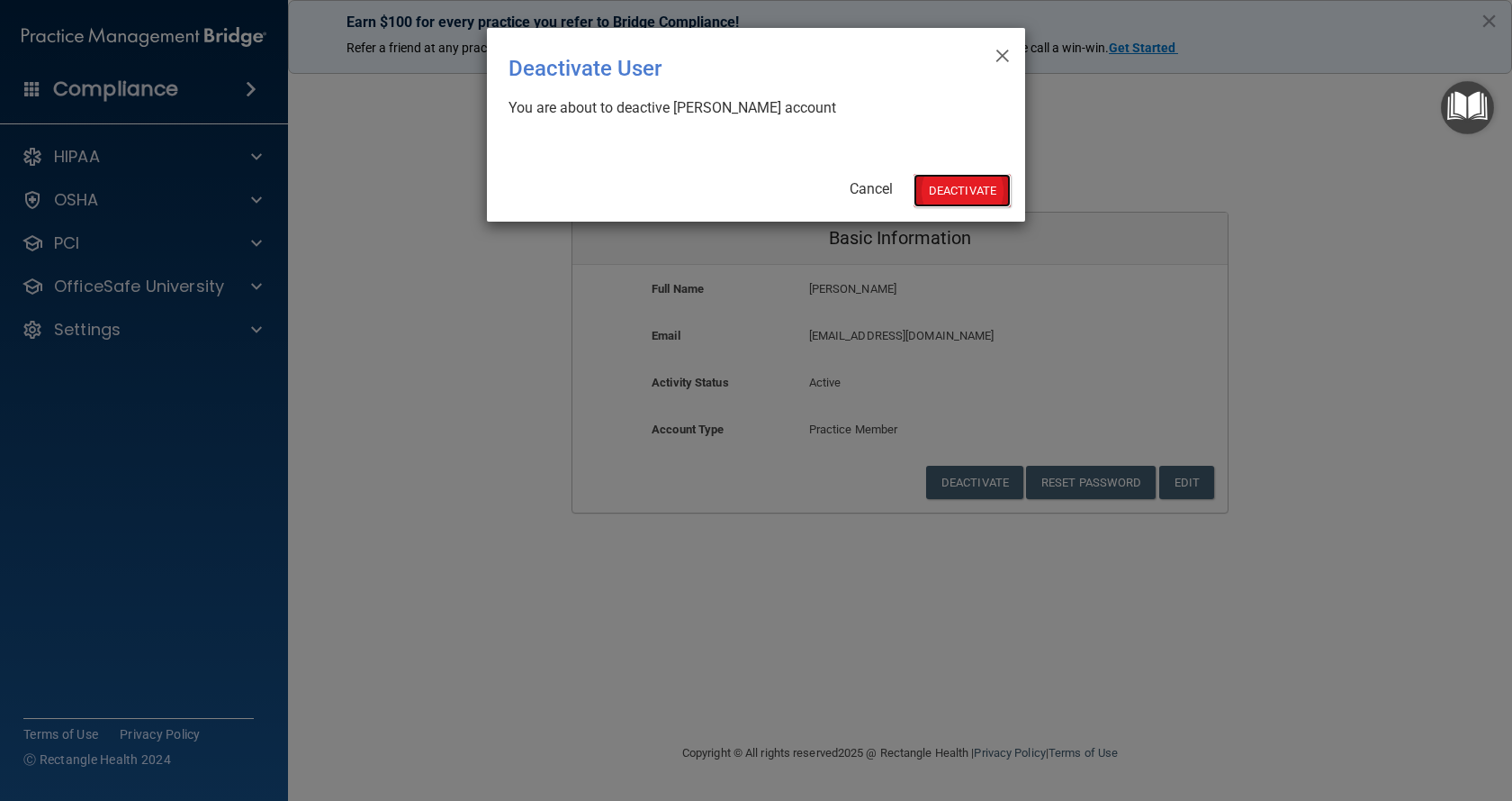
click at [966, 197] on button "Deactivate" at bounding box center [962, 191] width 98 height 33
